Goal: Information Seeking & Learning: Check status

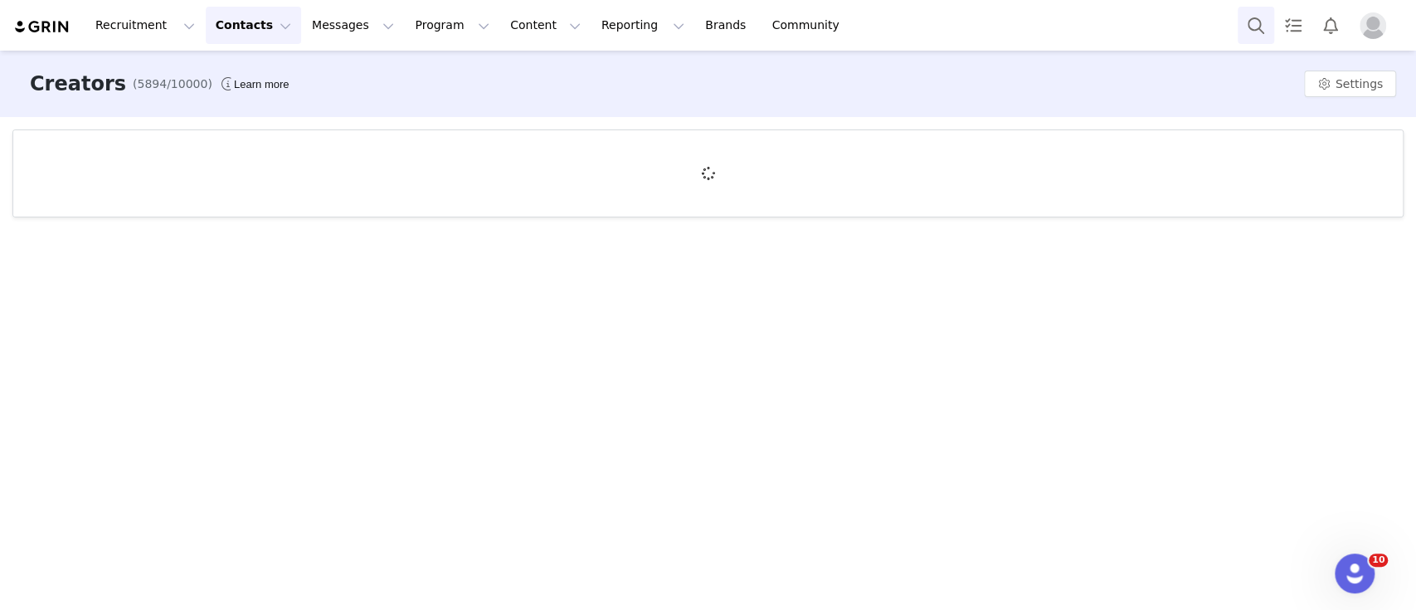
click at [1259, 25] on button "Search" at bounding box center [1255, 25] width 36 height 37
click at [1261, 29] on button "Search" at bounding box center [1255, 25] width 36 height 37
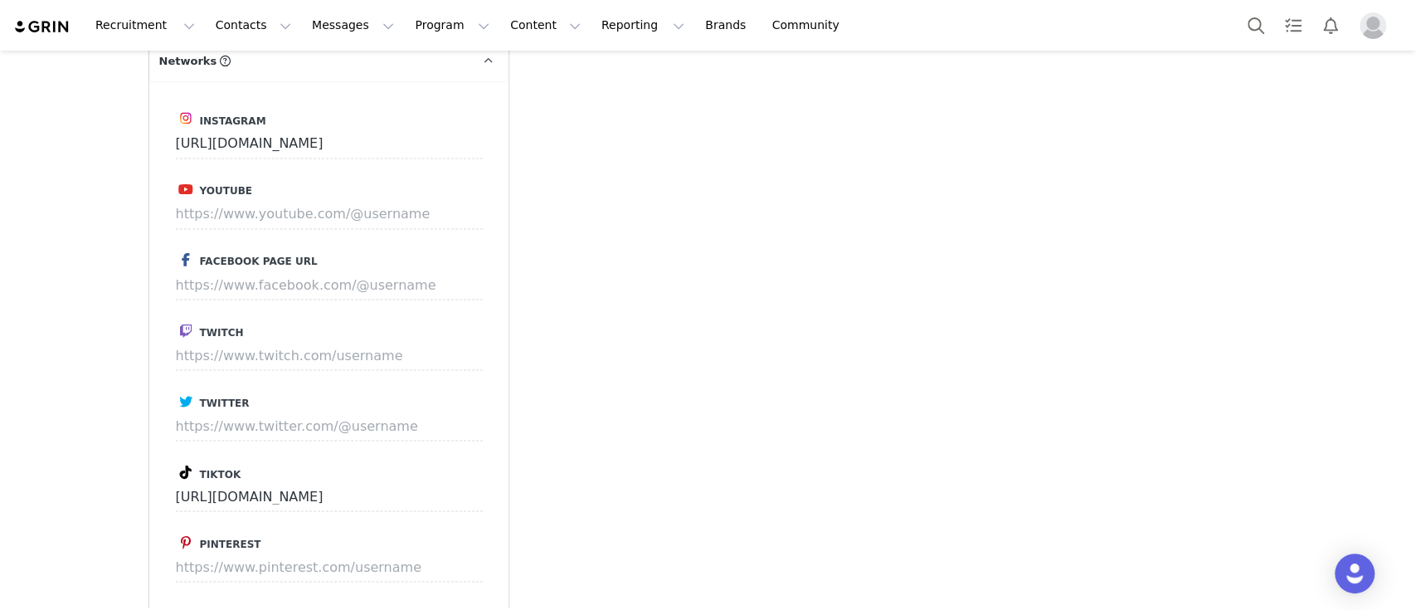
type input "+1 ([GEOGRAPHIC_DATA])"
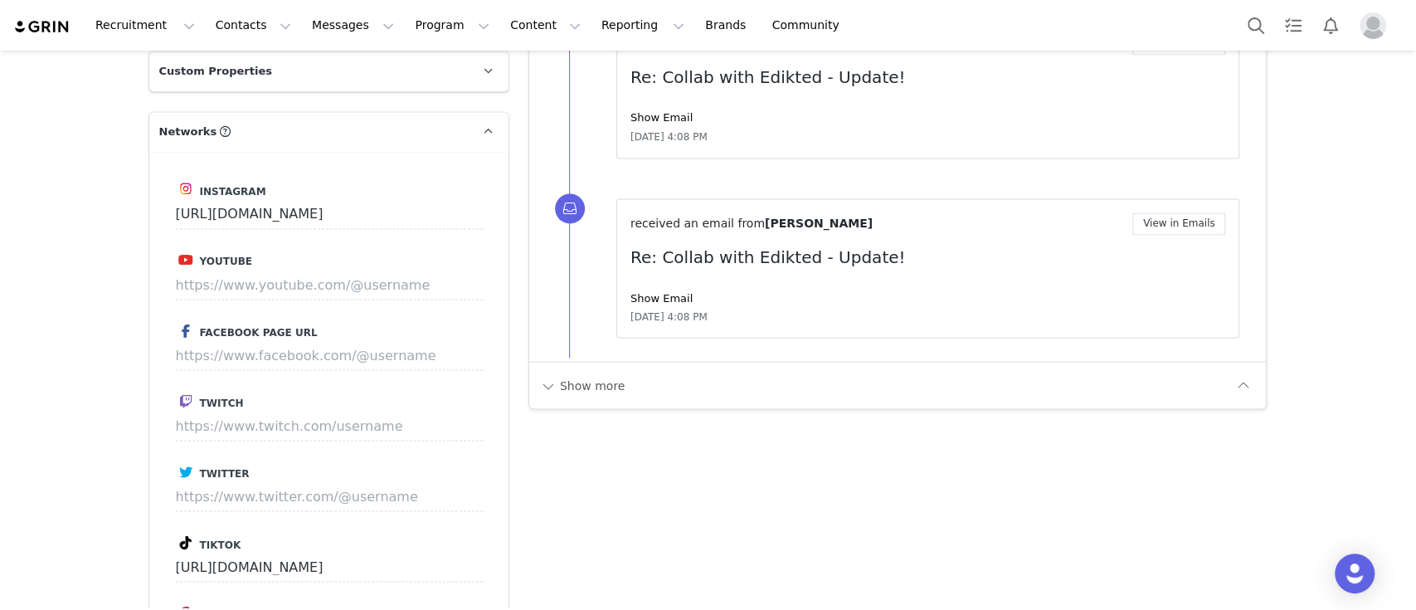
scroll to position [3206, 0]
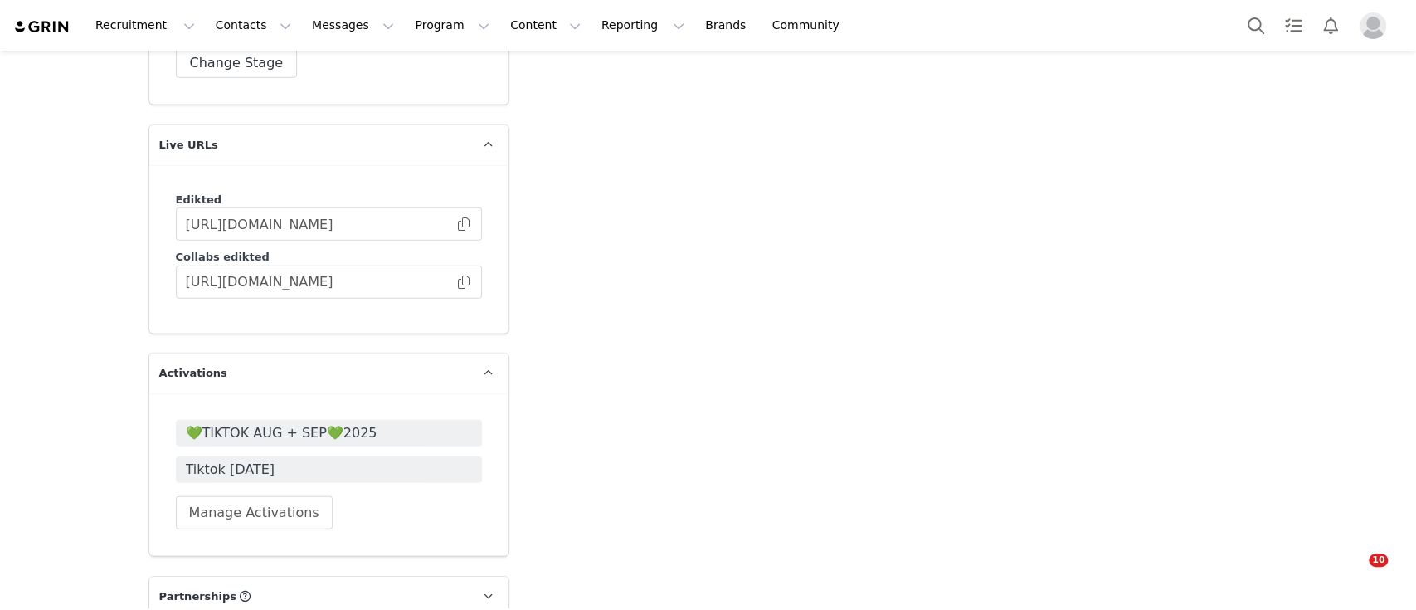
click at [311, 423] on span "💚TIKTOK AUG + SEP💚2025" at bounding box center [329, 433] width 286 height 20
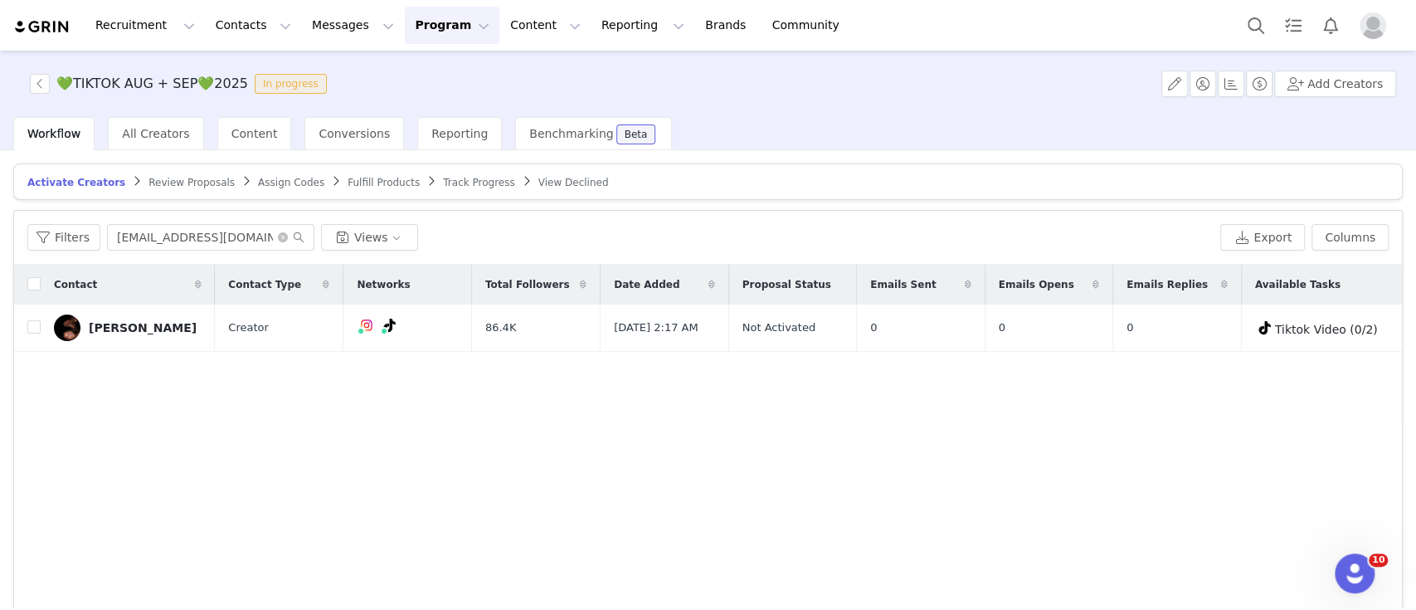
click at [141, 240] on input "elleoedwards@gmail.com" at bounding box center [210, 237] width 207 height 27
drag, startPoint x: 260, startPoint y: 241, endPoint x: 27, endPoint y: 241, distance: 233.9
click at [27, 241] on div "Filters elleoedwards@gmail.com Views Export Columns" at bounding box center [707, 238] width 1387 height 54
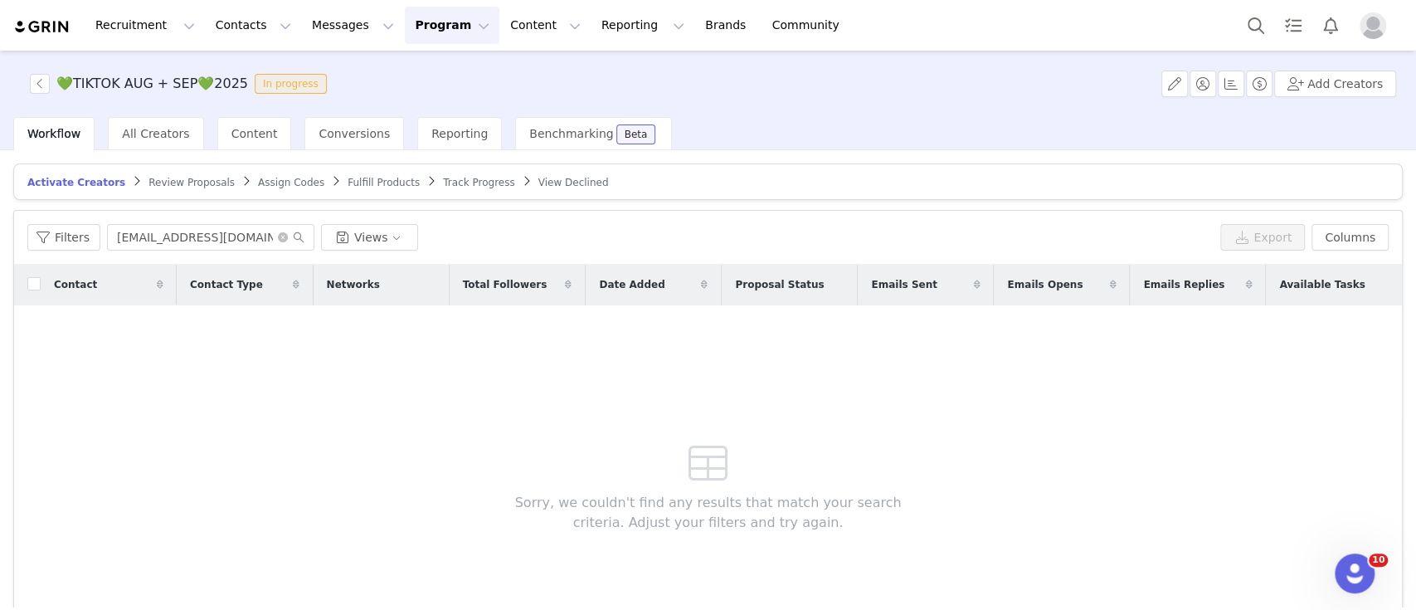
type input "amullins4896@gmail.com"
click at [156, 182] on span "Review Proposals" at bounding box center [191, 183] width 86 height 12
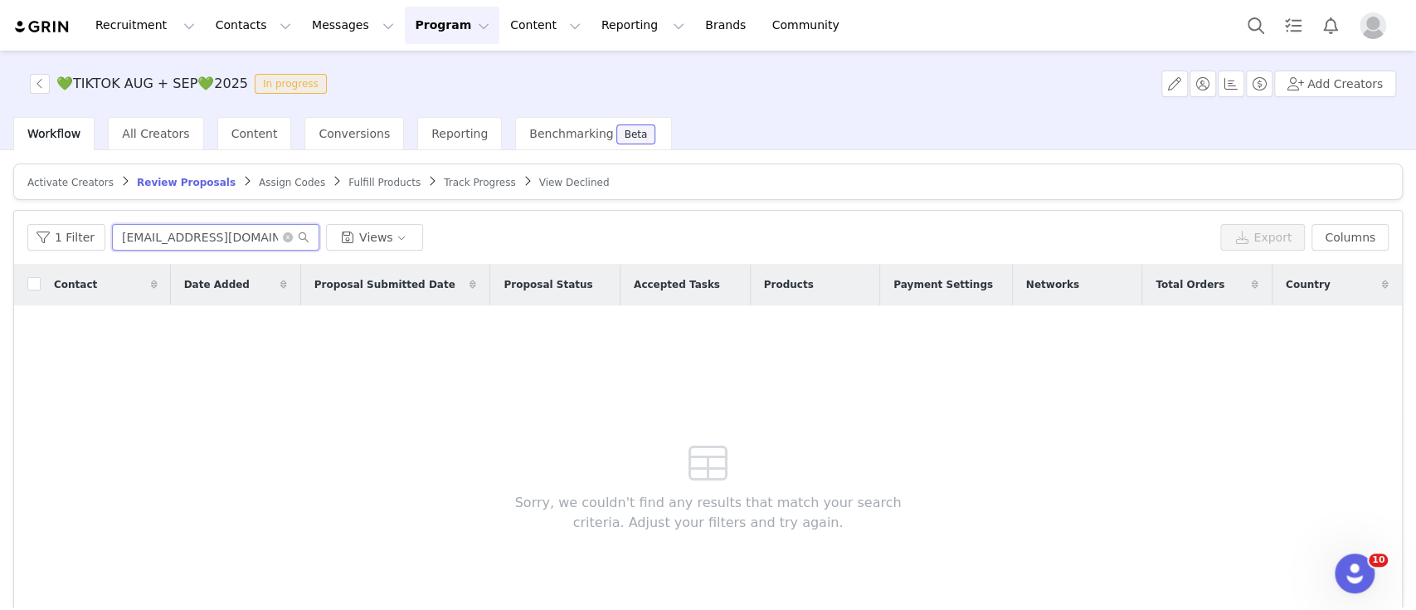
click at [179, 233] on input "gerbiccali@gmail.com" at bounding box center [215, 237] width 207 height 27
paste input "amullins4896"
type input "amullins4896@gmail.com"
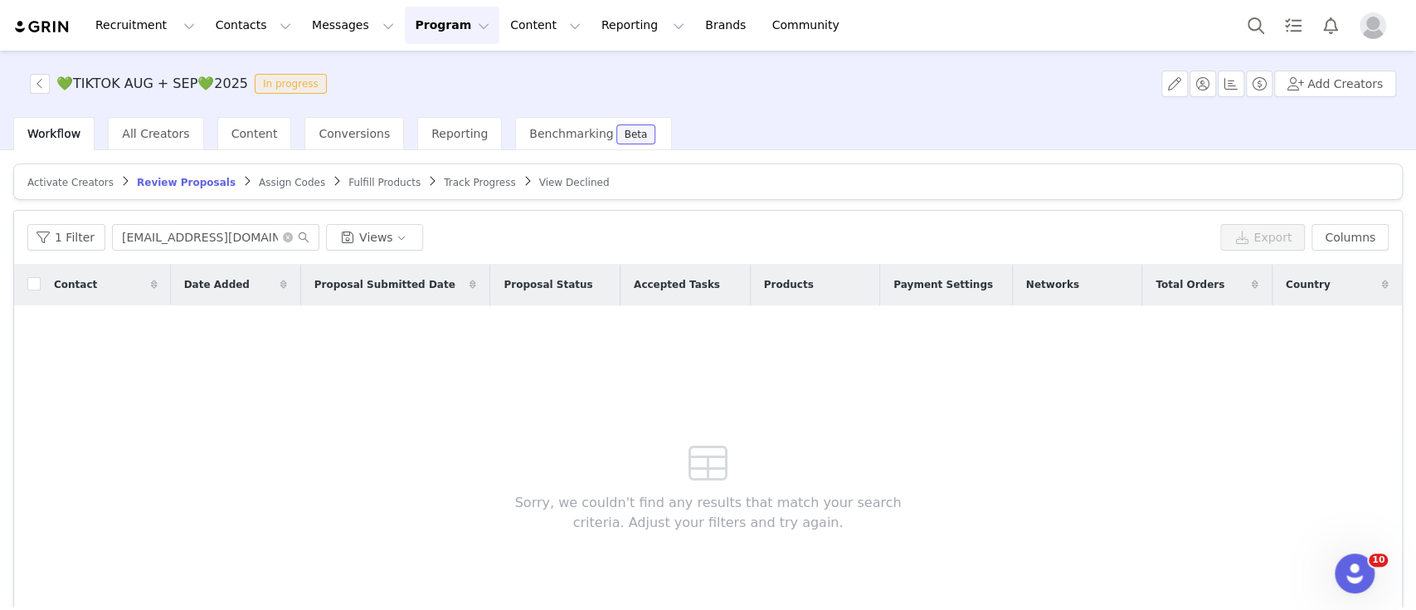
click at [444, 177] on span "Track Progress" at bounding box center [479, 183] width 71 height 12
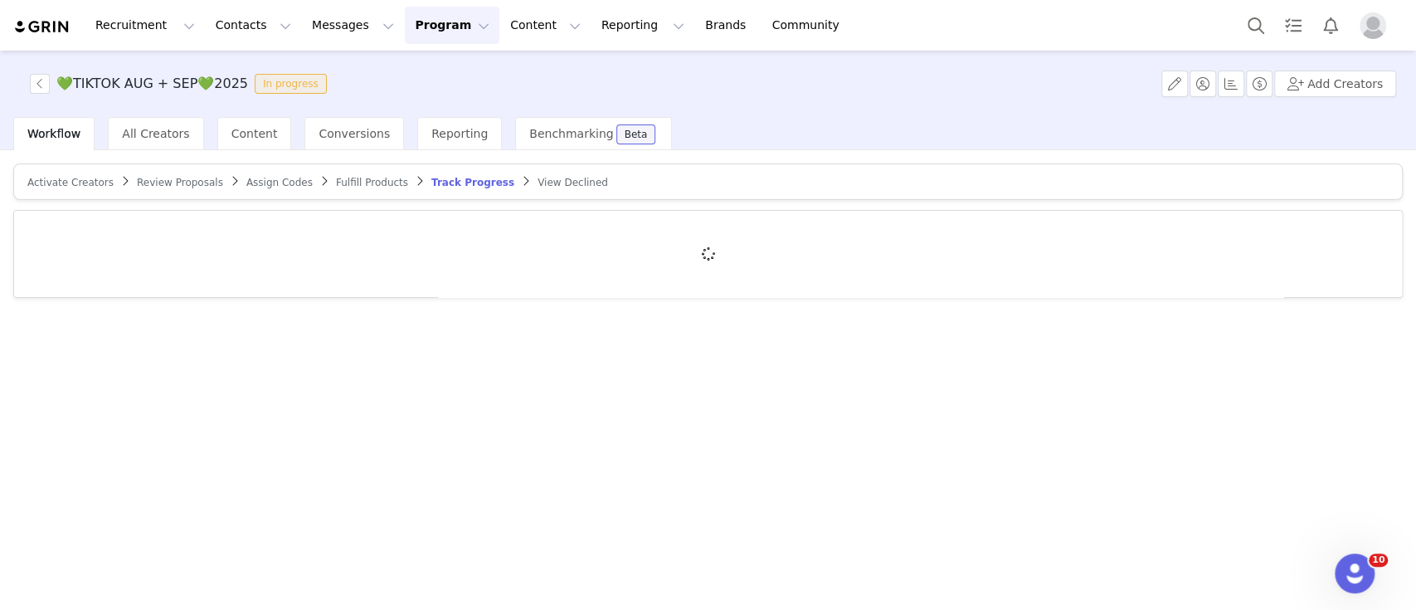
click at [171, 238] on div at bounding box center [707, 254] width 1387 height 86
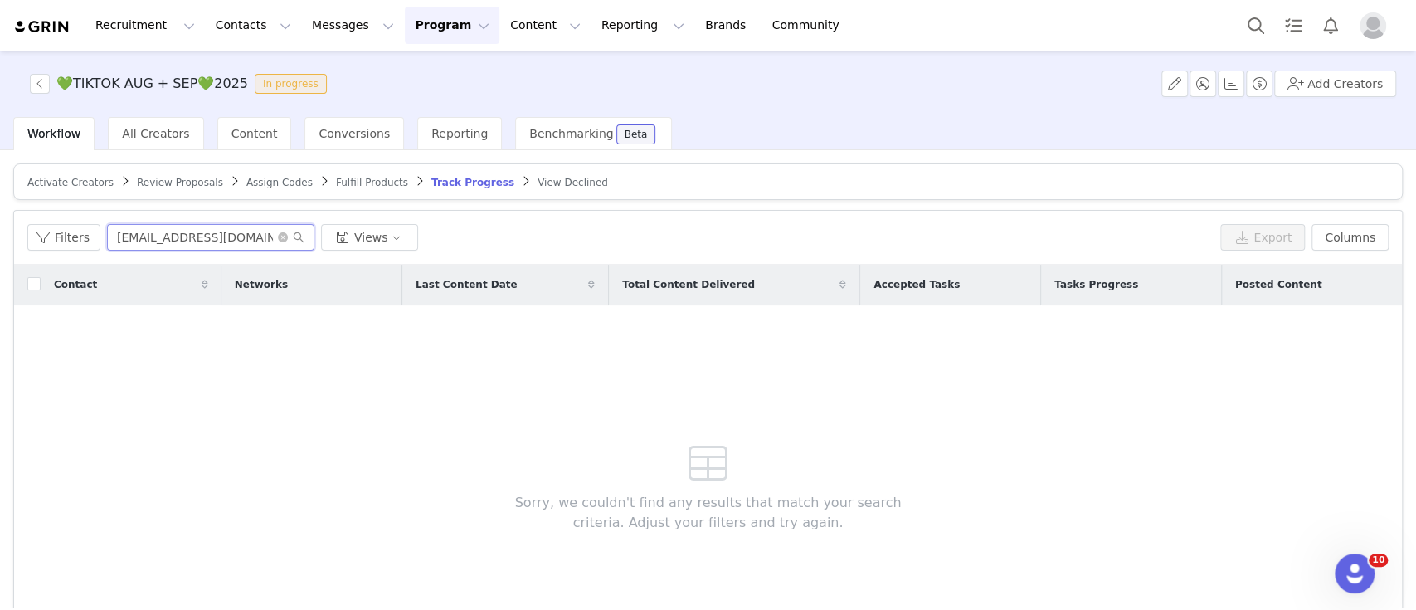
click at [171, 238] on input "enyabutlerr@gmail.com" at bounding box center [210, 237] width 207 height 27
paste input "amullins4896"
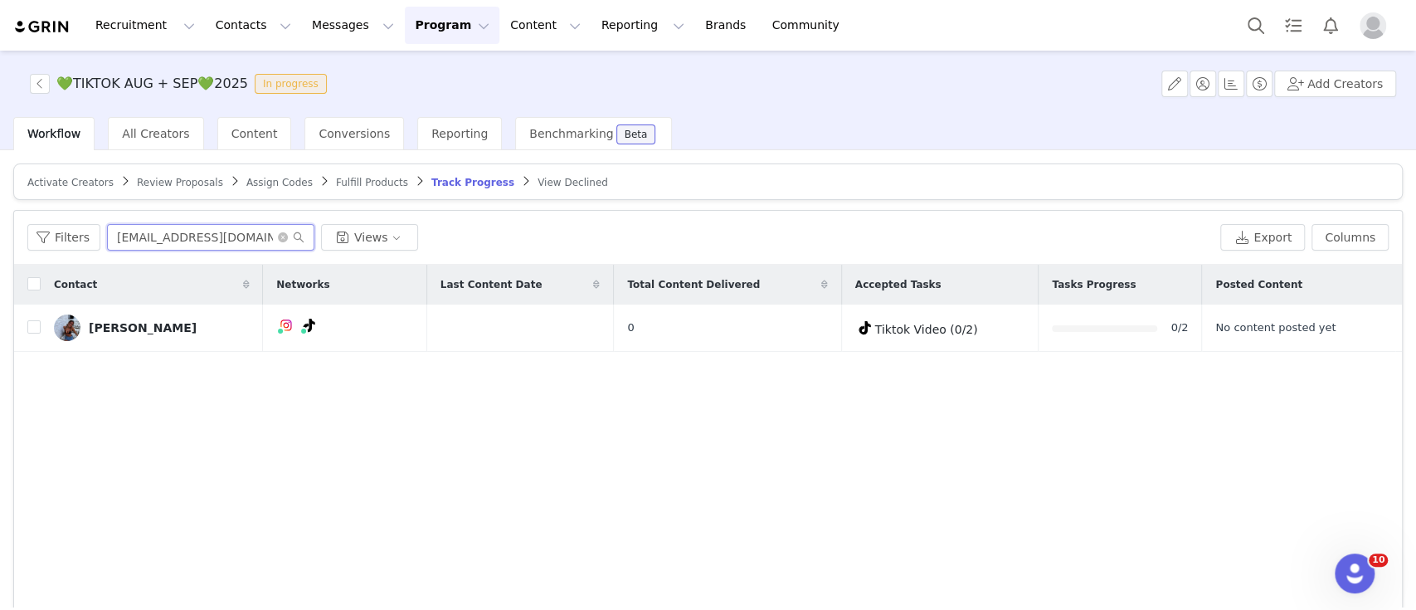
click at [245, 236] on input "[EMAIL_ADDRESS][DOMAIN_NAME]" at bounding box center [210, 237] width 207 height 27
paste input "brooklyn_trost@yahoo"
type input "brooklyn_trost@yahoo.com"
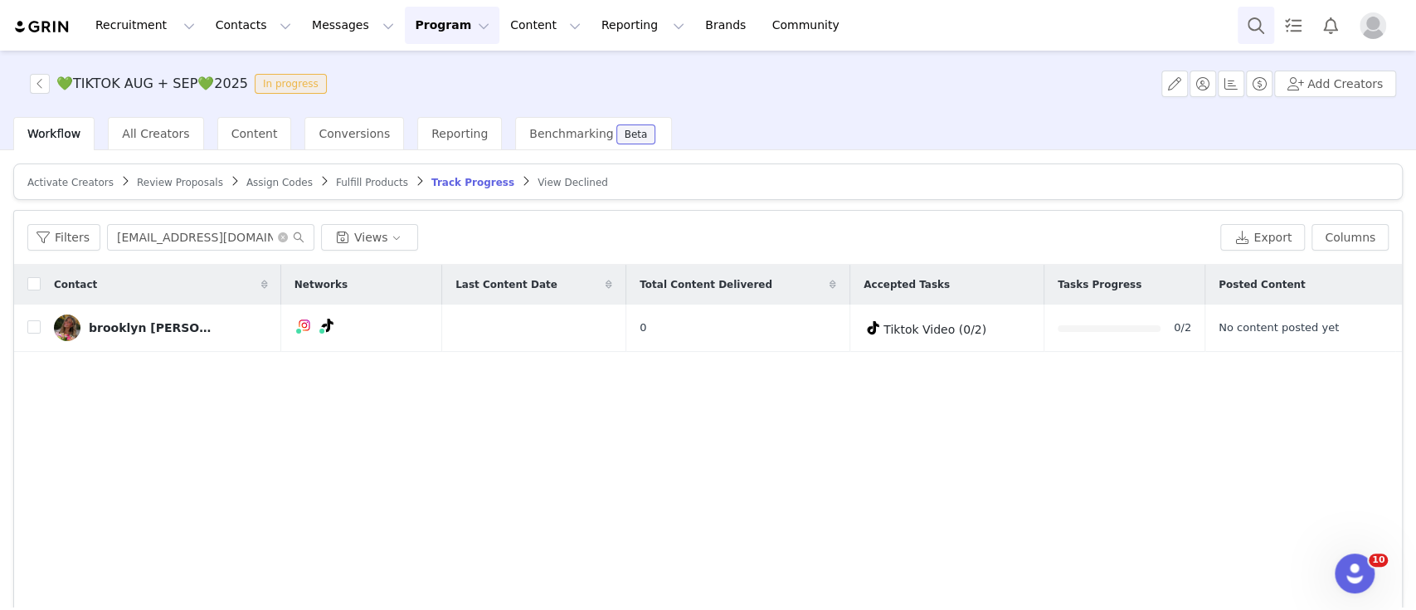
click at [1243, 30] on button "Search" at bounding box center [1255, 25] width 36 height 37
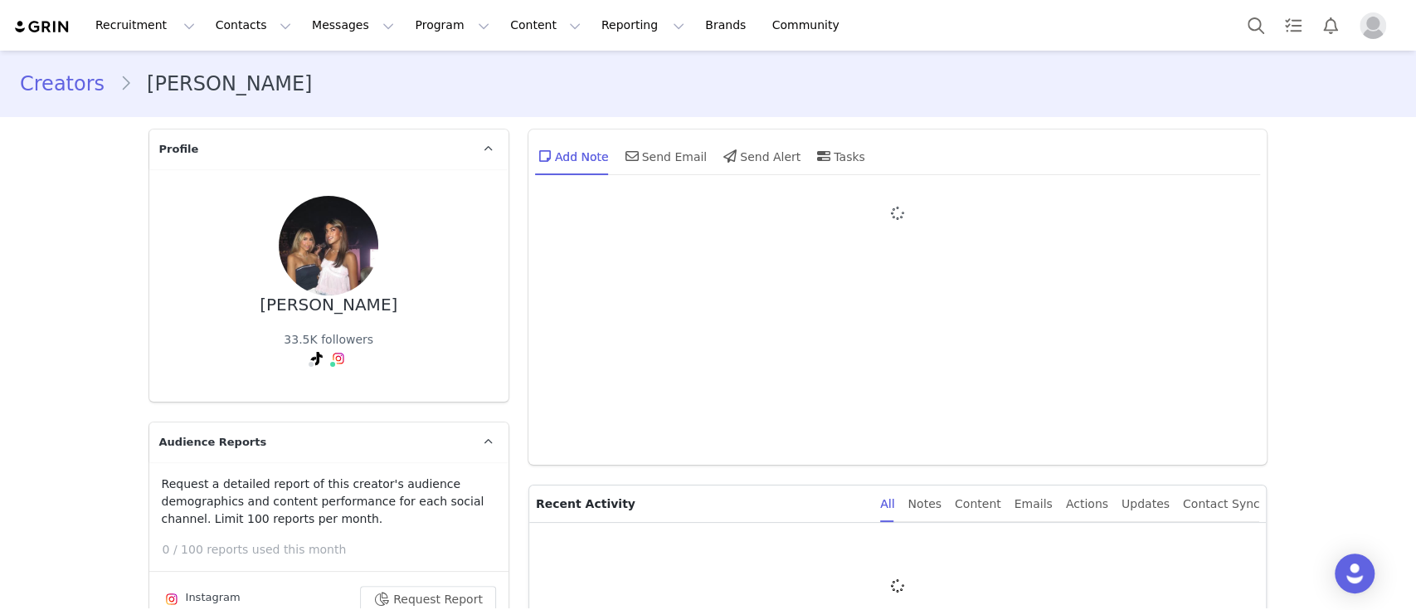
type input "+1 ([GEOGRAPHIC_DATA])"
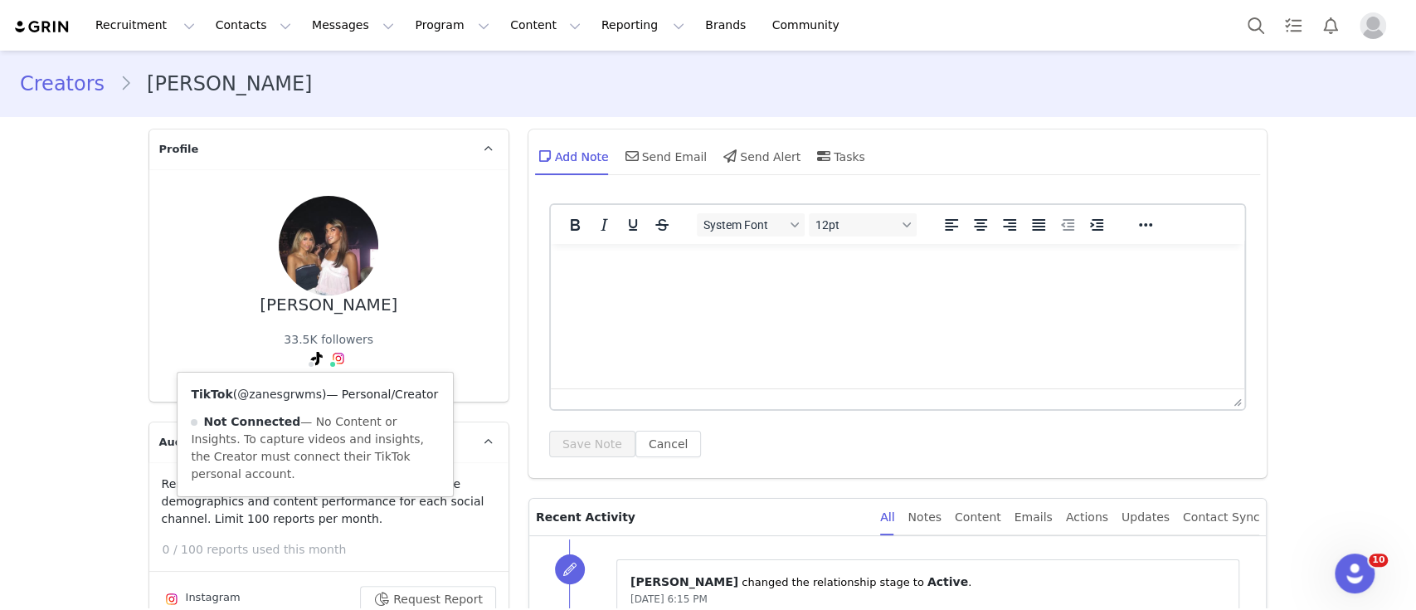
click at [289, 396] on link "@zanesgrwms" at bounding box center [279, 393] width 85 height 13
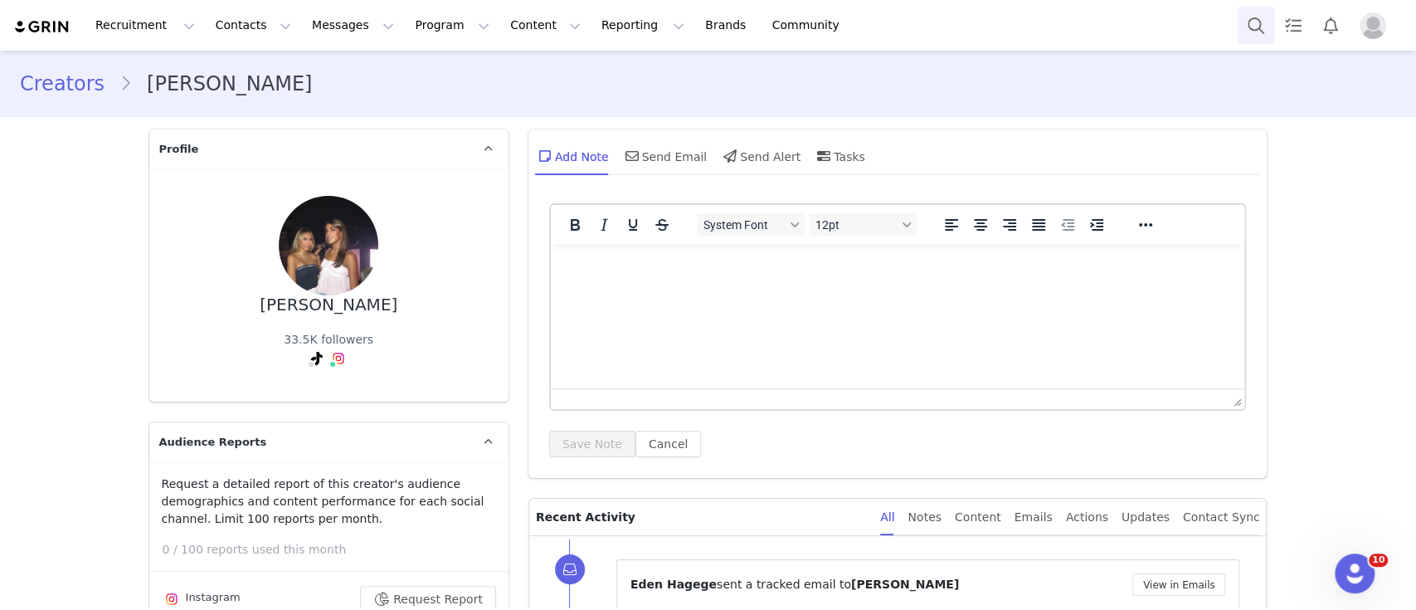
click at [1262, 31] on button "Search" at bounding box center [1255, 25] width 36 height 37
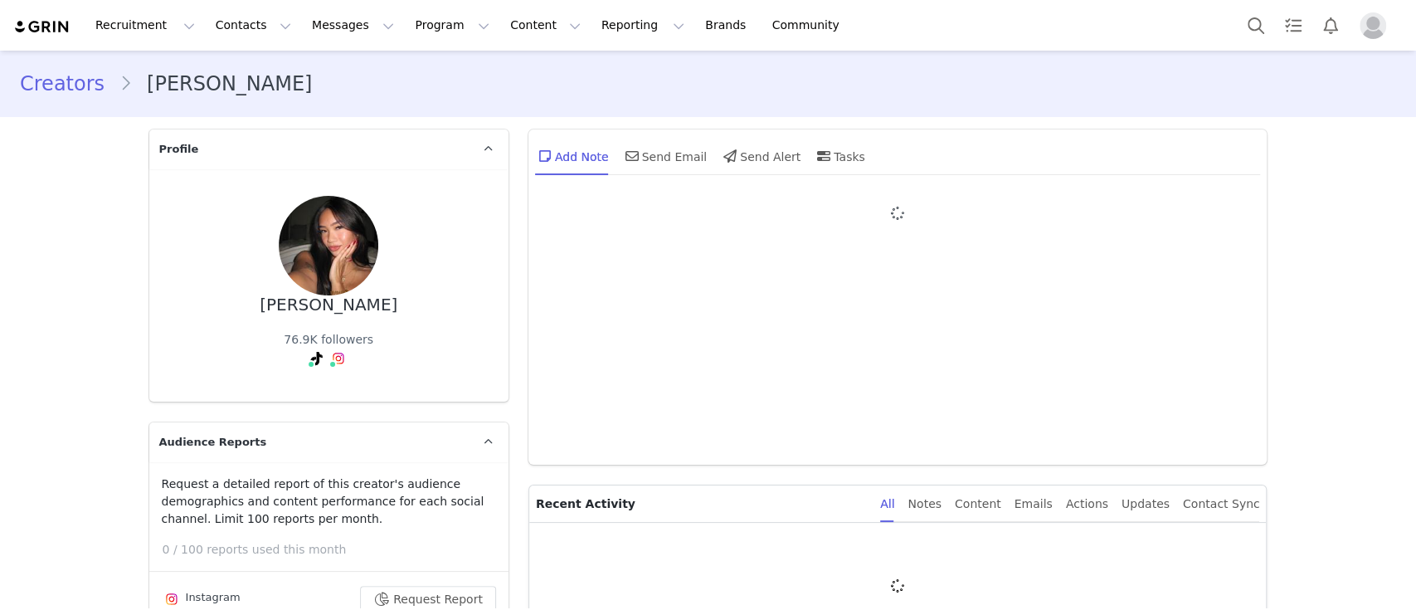
type input "+1 ([GEOGRAPHIC_DATA])"
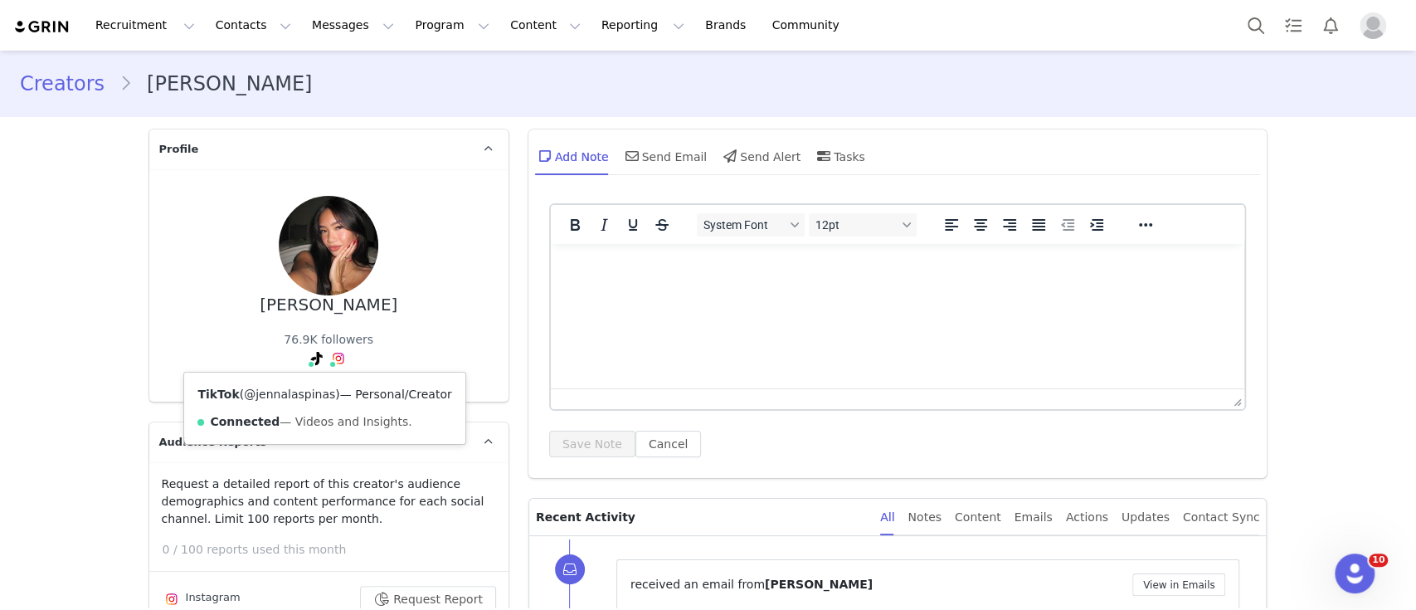
click at [299, 391] on link "@jennalaspinas" at bounding box center [289, 393] width 91 height 13
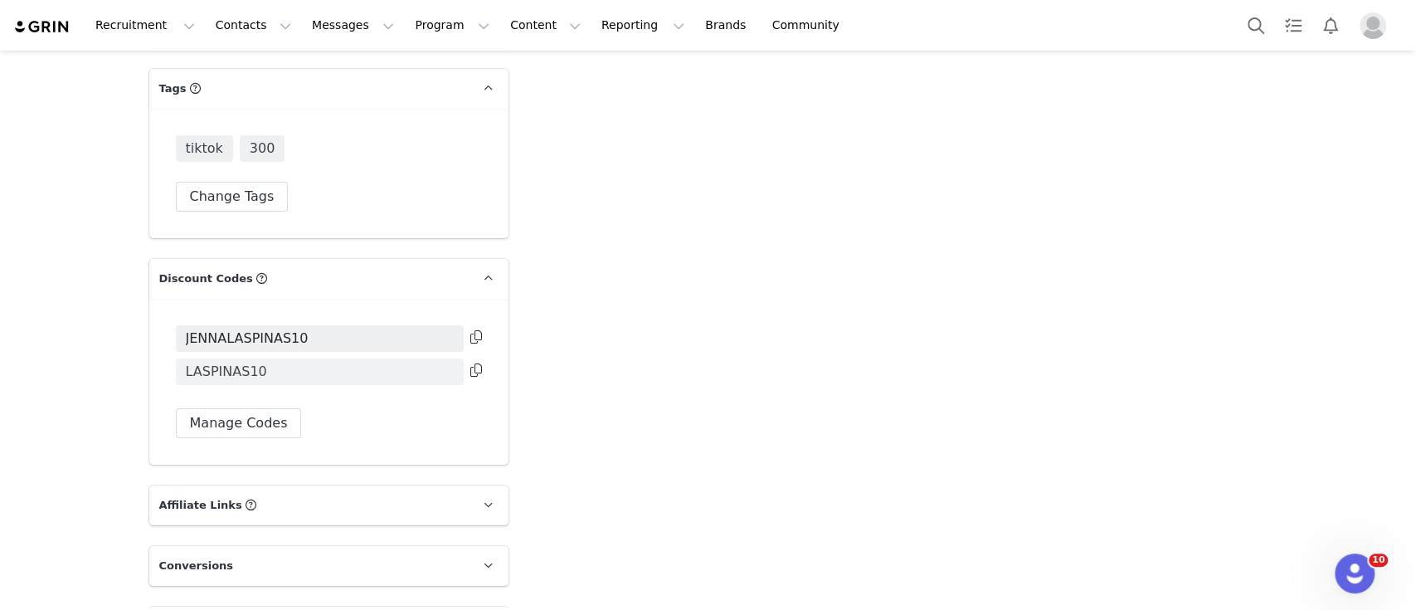
scroll to position [3331, 0]
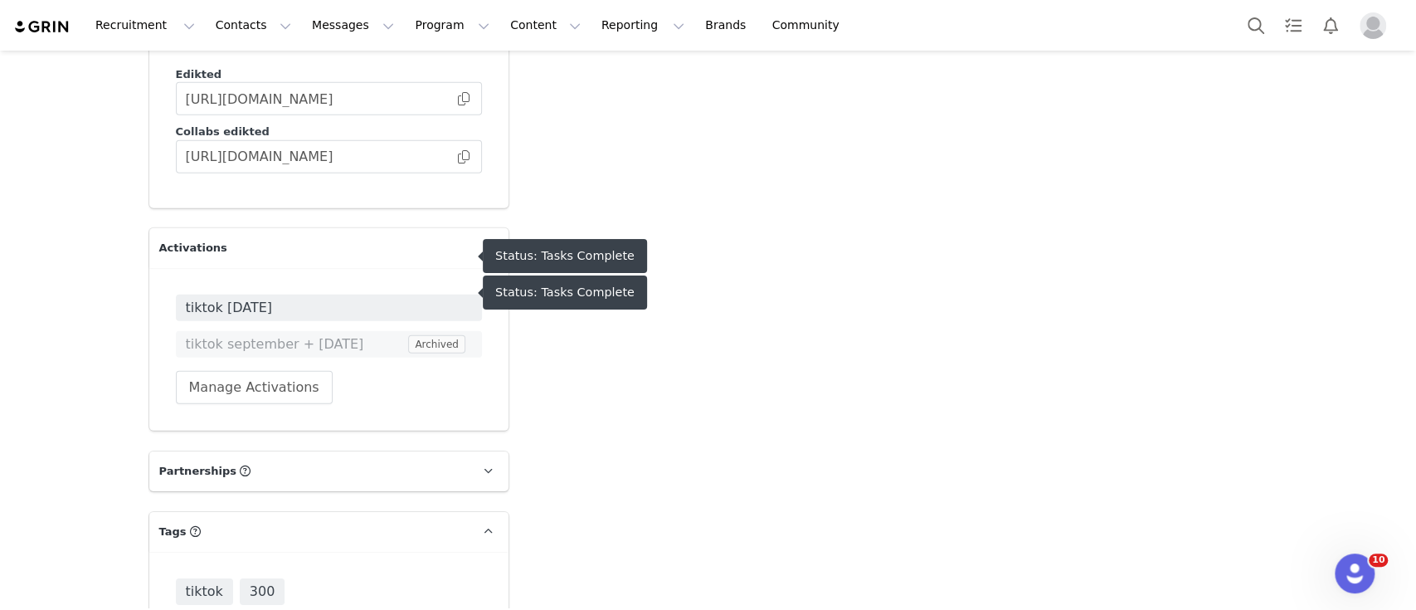
click at [288, 298] on span "tiktok july 2025" at bounding box center [329, 308] width 286 height 20
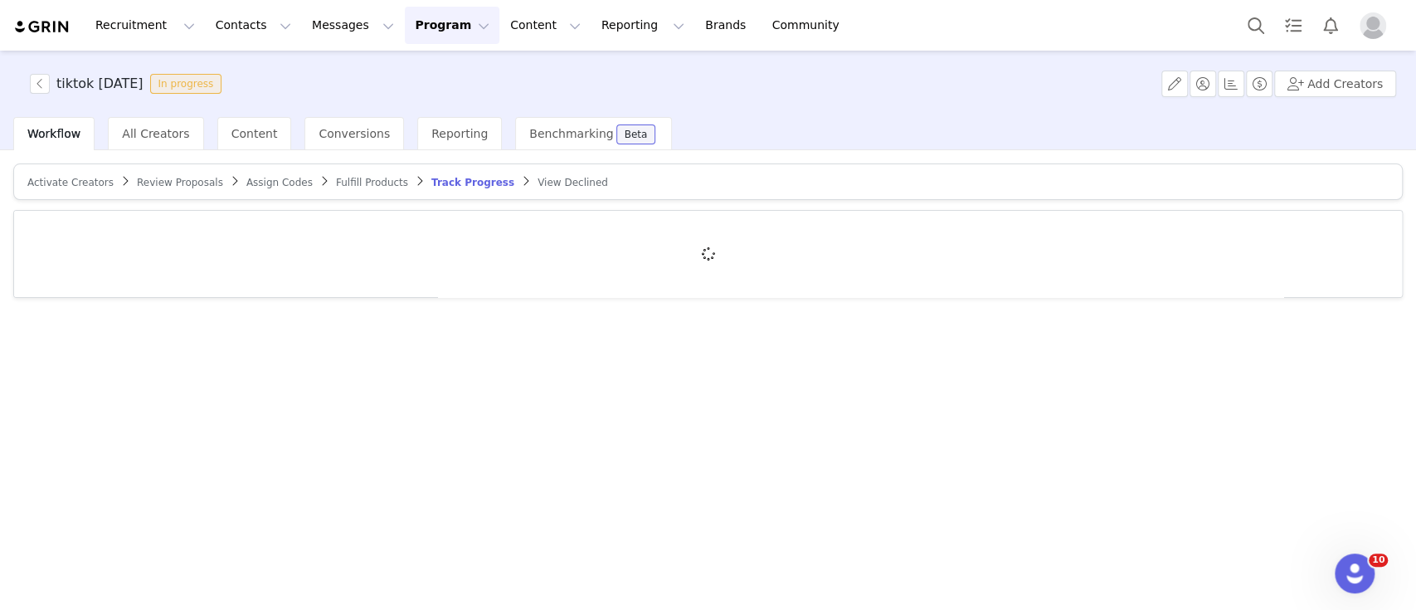
click at [279, 240] on div at bounding box center [707, 254] width 1387 height 86
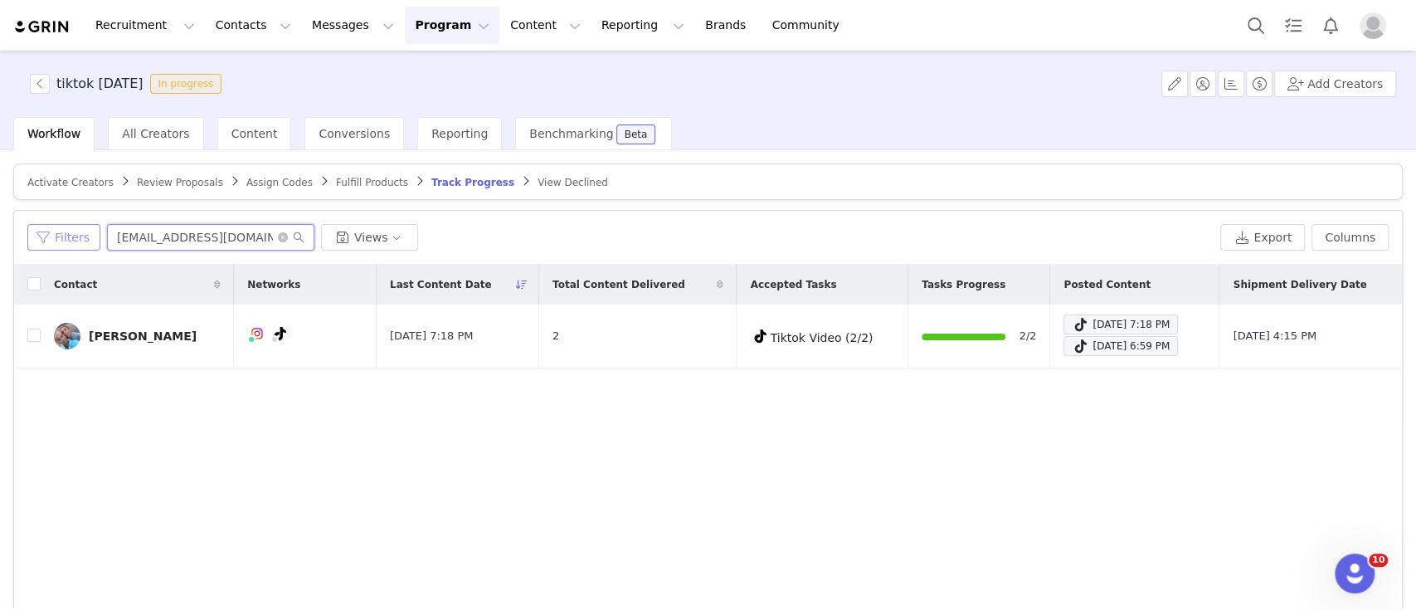
drag, startPoint x: 236, startPoint y: 236, endPoint x: 93, endPoint y: 234, distance: 143.5
click at [93, 234] on div "Filters mmm62608@icloud.com Views" at bounding box center [620, 237] width 1186 height 27
paste input "jennalaspinas@gmail"
type input "jennalaspinas@gmail.com"
click at [1099, 347] on div "Jul 31, 2025 2:27 AM" at bounding box center [1120, 346] width 99 height 20
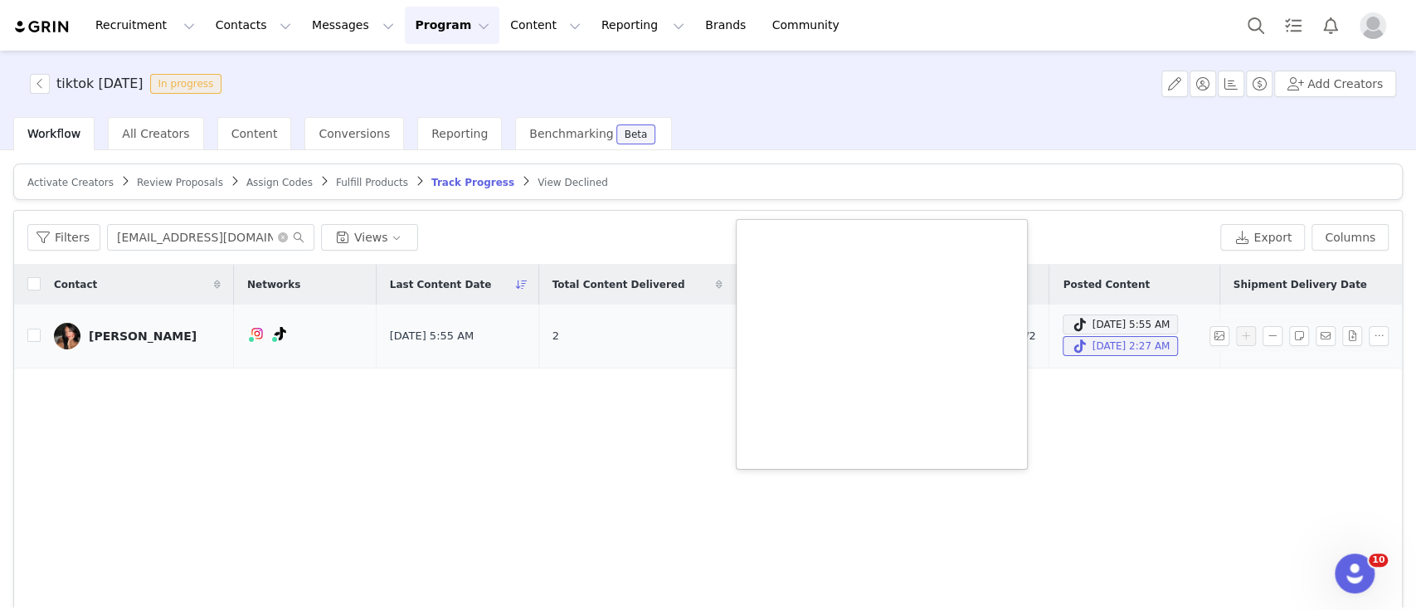
click at [1109, 332] on div "Aug 14, 2025 5:55 AM Jul 31, 2025 2:27 AM" at bounding box center [1133, 334] width 143 height 41
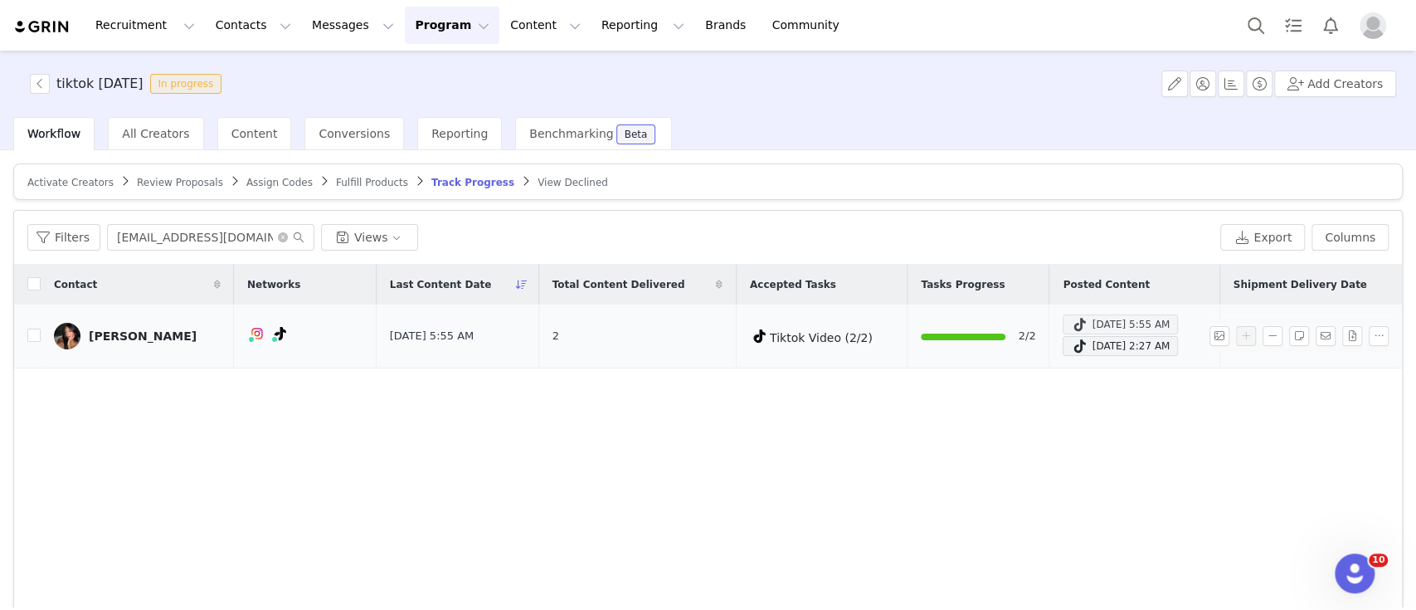
click at [1109, 322] on div "Aug 14, 2025 5:55 AM" at bounding box center [1120, 324] width 99 height 20
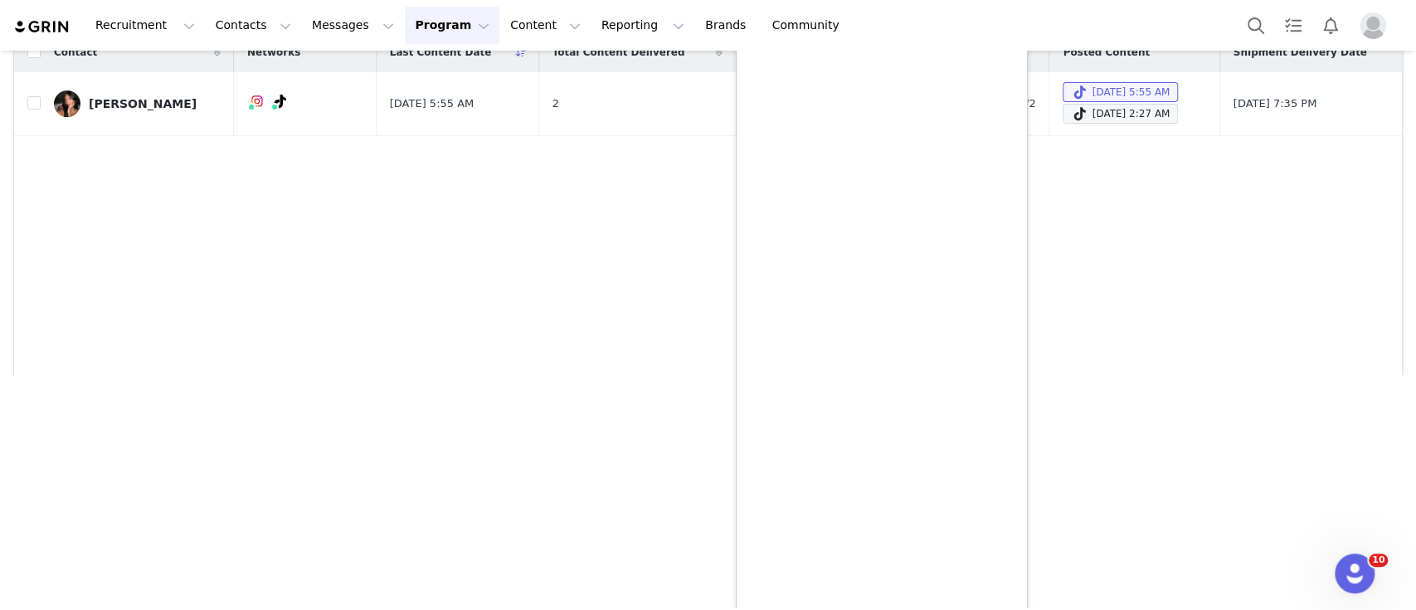
scroll to position [234, 0]
drag, startPoint x: 1108, startPoint y: 302, endPoint x: 1081, endPoint y: 187, distance: 118.3
click at [1108, 298] on div "Contact Networks Last Content Date Total Content Delivered Accepted Tasks Tasks…" at bounding box center [707, 229] width 1387 height 396
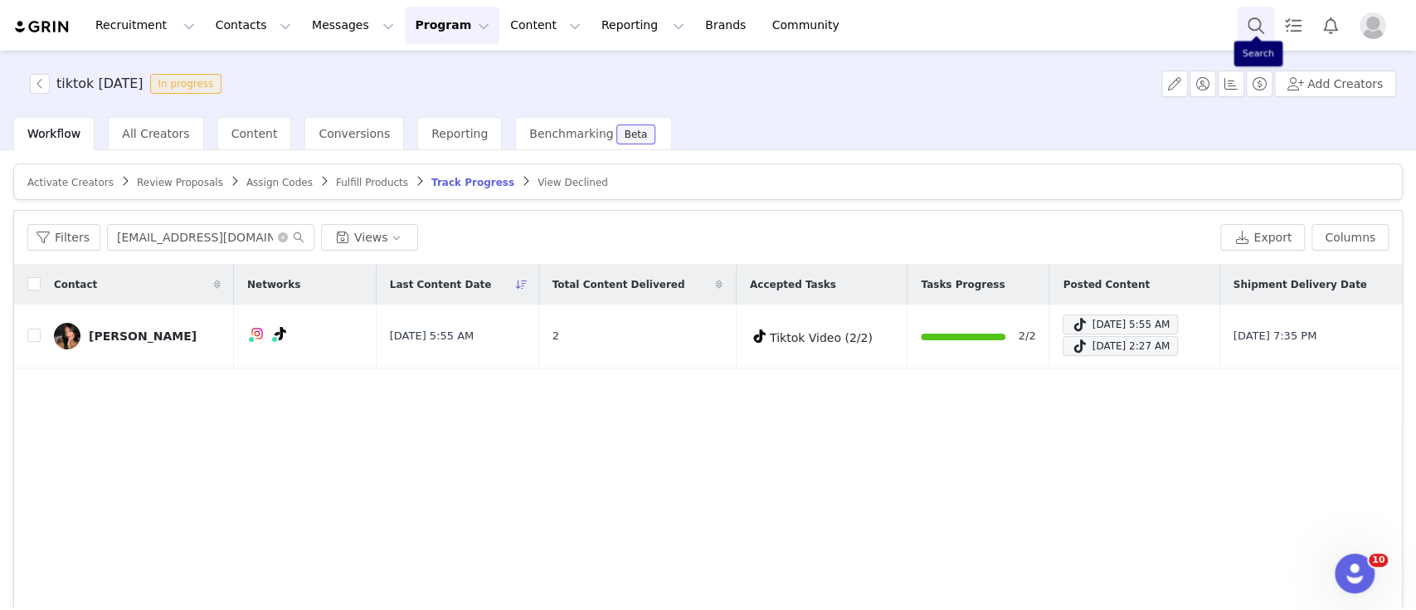
click at [1268, 28] on button "Search" at bounding box center [1255, 25] width 36 height 37
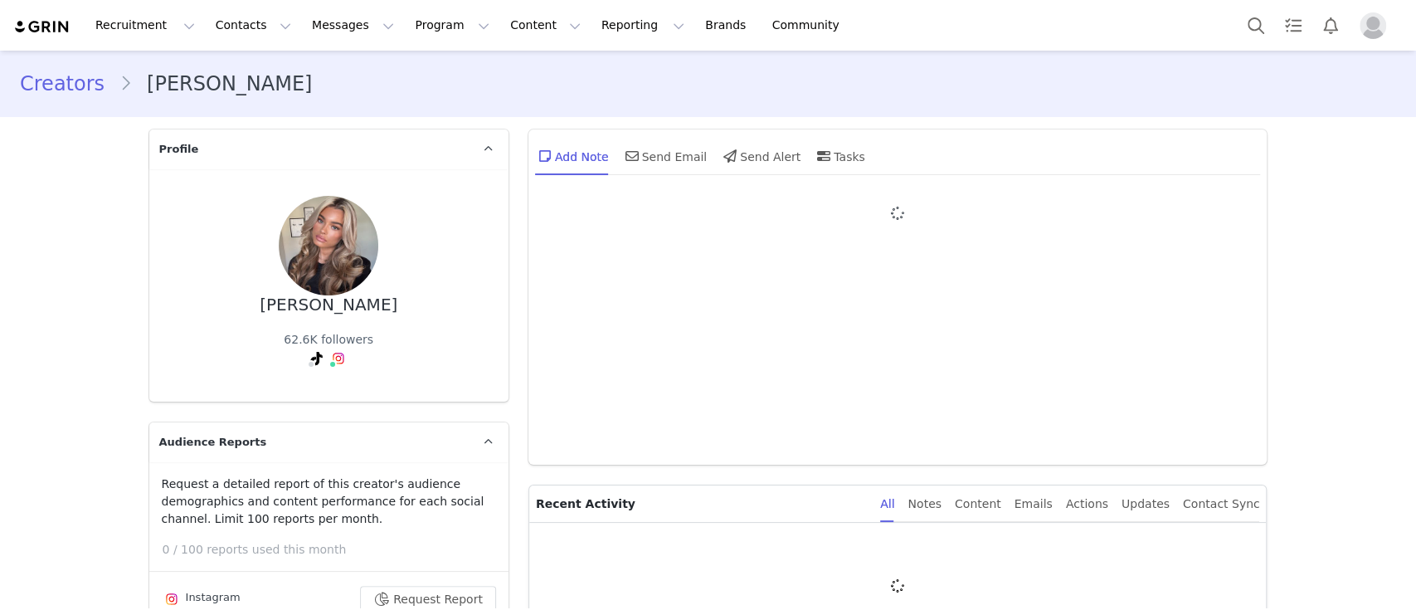
type input "+1 ([GEOGRAPHIC_DATA])"
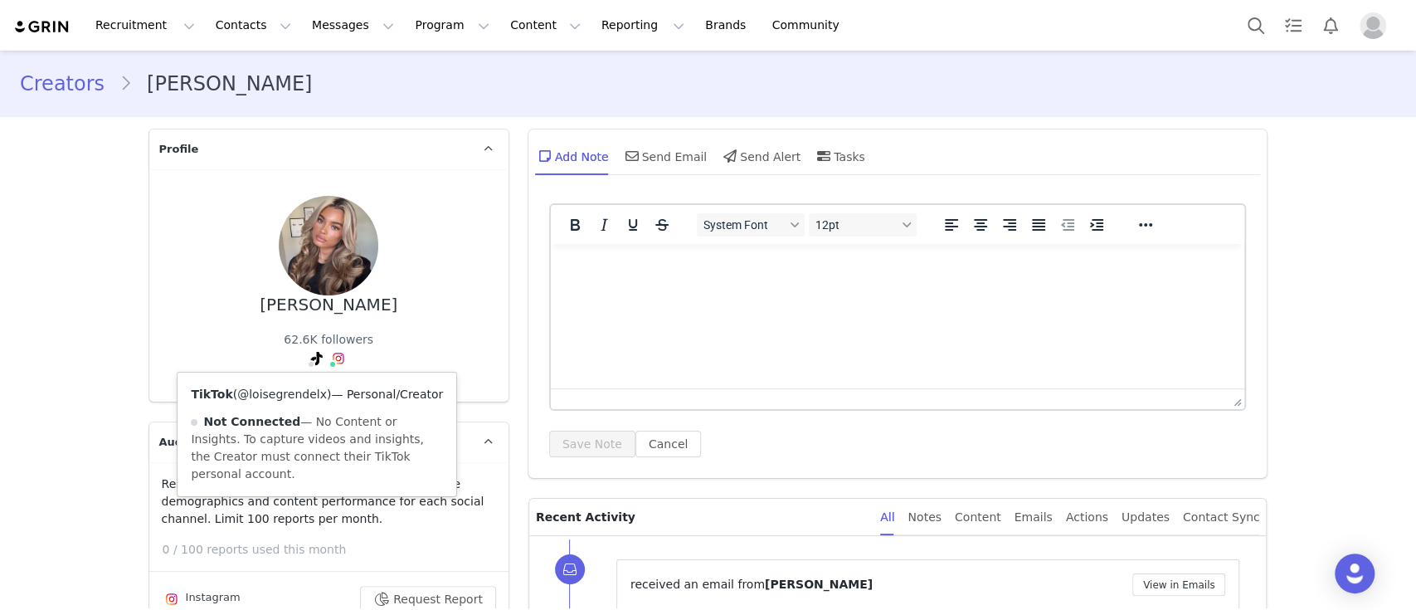
click at [301, 393] on link "@loisegrendelx" at bounding box center [282, 393] width 90 height 13
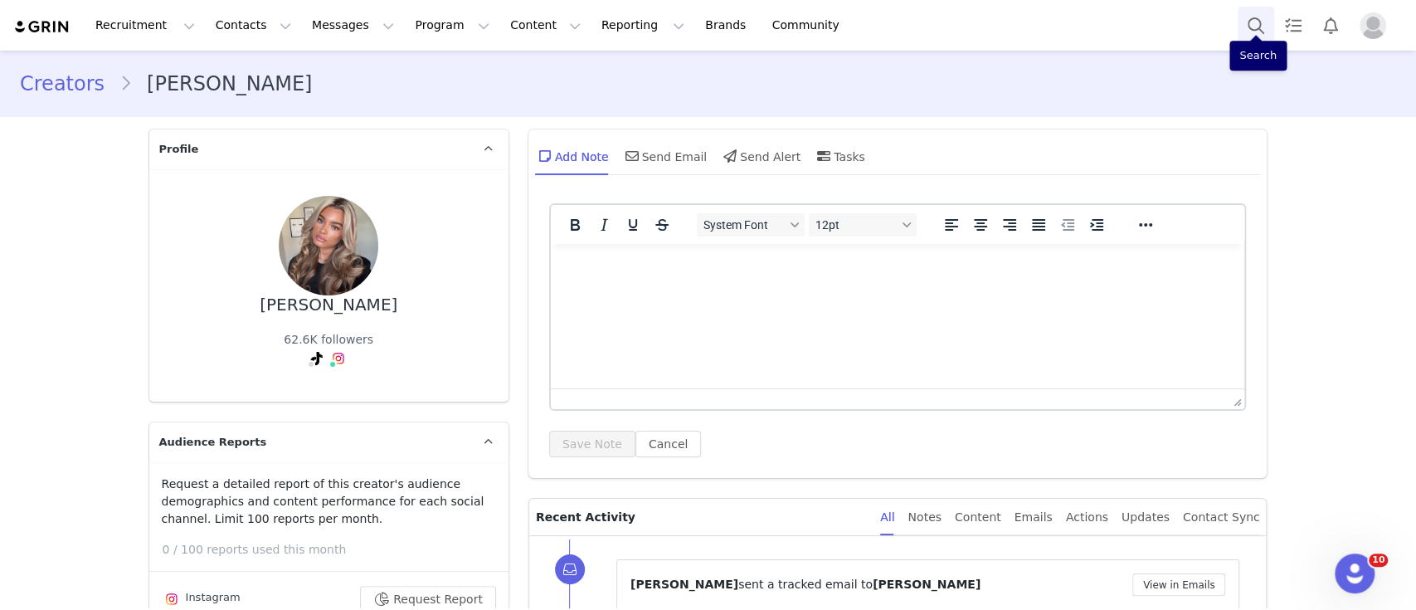
click at [1251, 28] on button "Search" at bounding box center [1255, 25] width 36 height 37
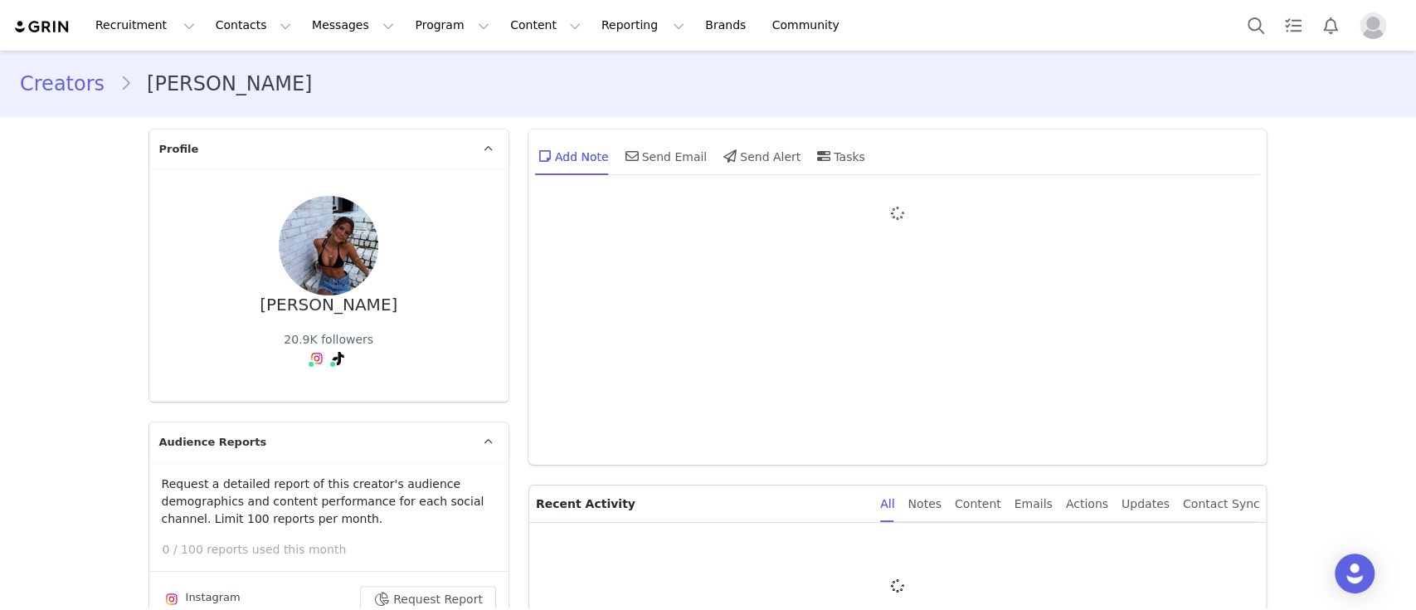
type input "+1 ([GEOGRAPHIC_DATA])"
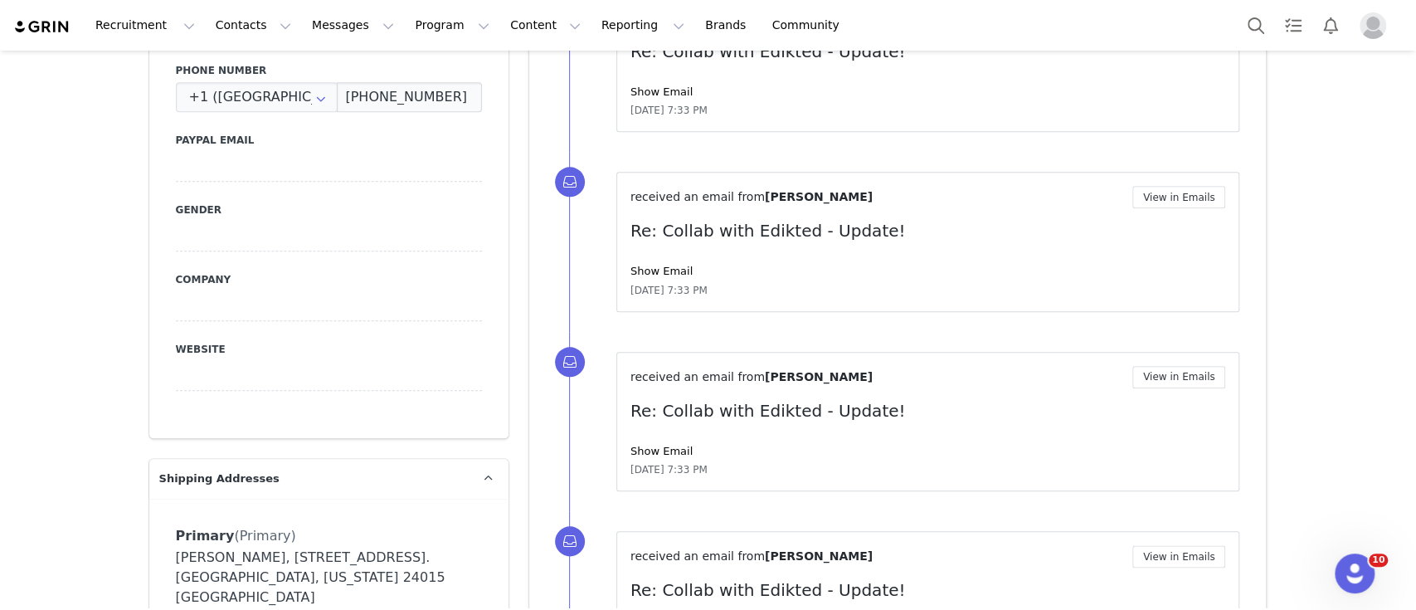
scroll to position [1216, 0]
